Goal: Check status: Check status

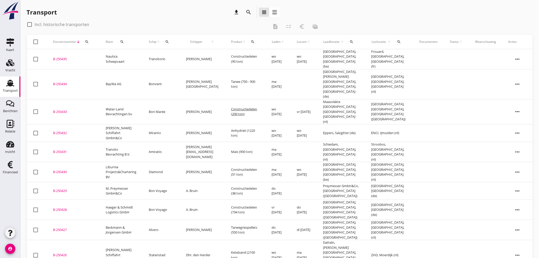
click at [166, 42] on icon "search" at bounding box center [167, 42] width 4 height 4
click at [178, 54] on input "Zoek op (scheeps)naam" at bounding box center [192, 56] width 53 height 8
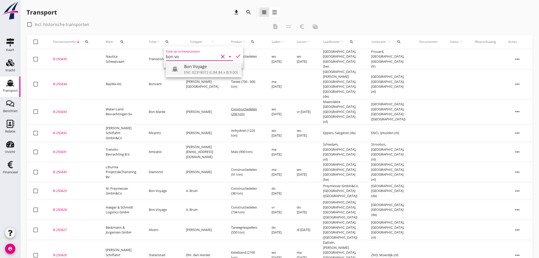
click at [205, 68] on div "Bon Voyage" at bounding box center [210, 66] width 53 height 6
click at [235, 53] on icon "check" at bounding box center [238, 56] width 6 height 6
type input "Bon Voyage"
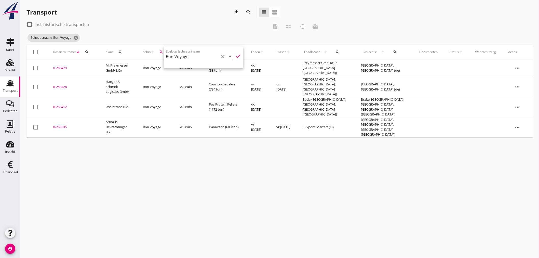
click at [184, 21] on div "check_box_outline_blank Incl. historische transporten" at bounding box center [147, 24] width 242 height 8
click at [245, 177] on div "cancel You are impersonating another user. Transport download search view_headl…" at bounding box center [279, 129] width 518 height 258
click at [241, 163] on div "cancel You are impersonating another user. Transport download search view_headl…" at bounding box center [279, 129] width 518 height 258
click at [197, 181] on div "cancel You are impersonating another user. Transport download search view_headl…" at bounding box center [279, 129] width 518 height 258
click at [166, 54] on button "search" at bounding box center [161, 51] width 9 height 9
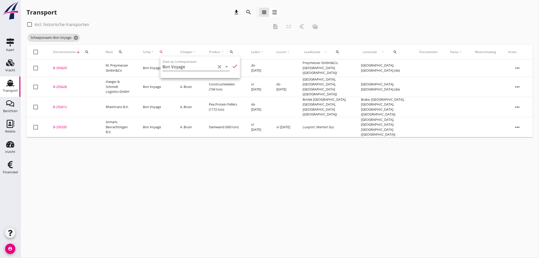
click at [191, 67] on input "Bon Voyage" at bounding box center [188, 67] width 53 height 8
click at [191, 82] on div "ENI: 02204518 (L:69.99 x B:7.20)" at bounding box center [207, 82] width 53 height 5
click at [232, 63] on icon "check" at bounding box center [235, 66] width 6 height 6
type input "Bonvent"
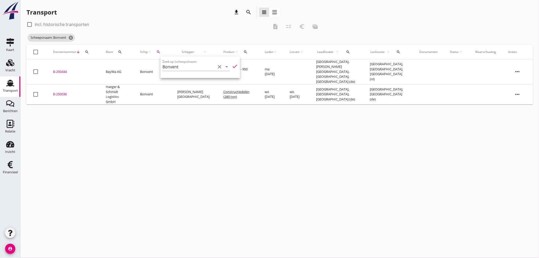
click at [220, 124] on div "cancel You are impersonating another user. Transport download search view_headl…" at bounding box center [279, 129] width 518 height 258
click at [160, 52] on icon "search" at bounding box center [158, 52] width 4 height 4
click at [189, 67] on input "Bonvent" at bounding box center [188, 67] width 53 height 8
click at [195, 78] on div "Bon Marée" at bounding box center [204, 77] width 48 height 6
click at [231, 66] on icon "check" at bounding box center [234, 66] width 6 height 6
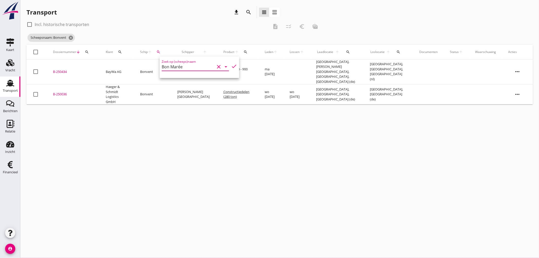
type input "Bon Marée"
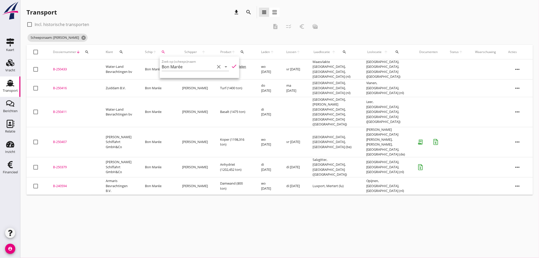
click at [231, 177] on td "Damwand (800 ton)" at bounding box center [234, 186] width 41 height 18
click at [340, 208] on div "cancel You are impersonating another user. Transport download search view_headl…" at bounding box center [279, 129] width 518 height 258
click at [208, 211] on div "cancel You are impersonating another user. Transport download search view_headl…" at bounding box center [279, 129] width 518 height 258
